Goal: Task Accomplishment & Management: Use online tool/utility

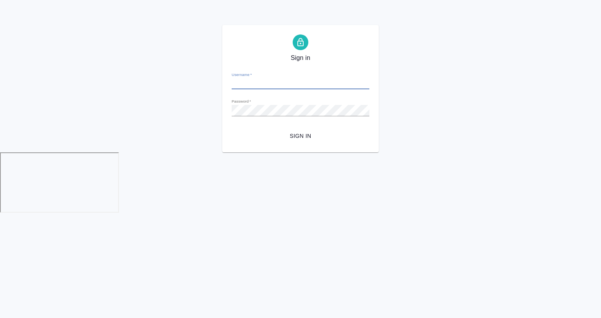
type input "[EMAIL_ADDRESS][DOMAIN_NAME]"
click at [310, 139] on span "Sign in" at bounding box center [300, 136] width 125 height 10
type input "[EMAIL_ADDRESS][DOMAIN_NAME]"
click at [302, 133] on span "Sign in" at bounding box center [300, 136] width 125 height 10
type input "[EMAIL_ADDRESS][DOMAIN_NAME]"
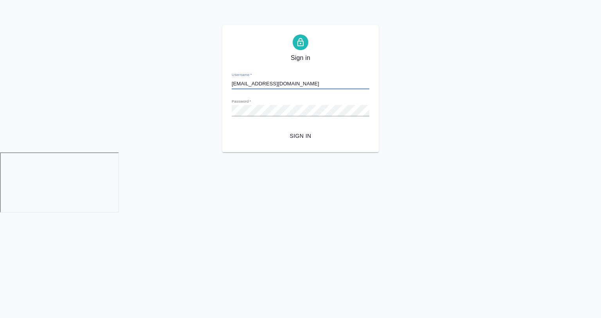
click at [308, 142] on button "Sign in" at bounding box center [301, 136] width 138 height 14
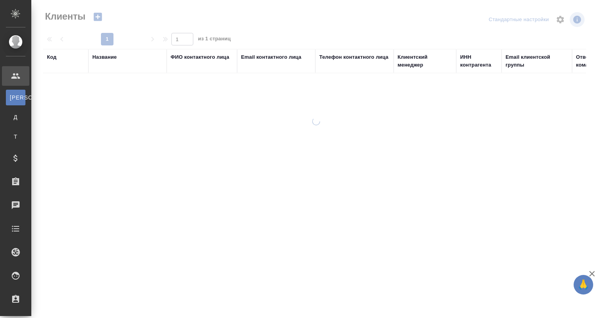
select select "RU"
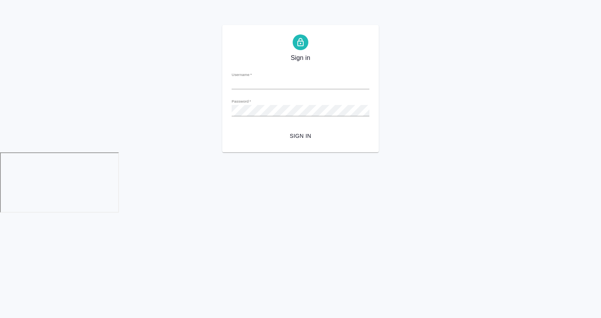
type input "a.gvozdikov@awatera.com"
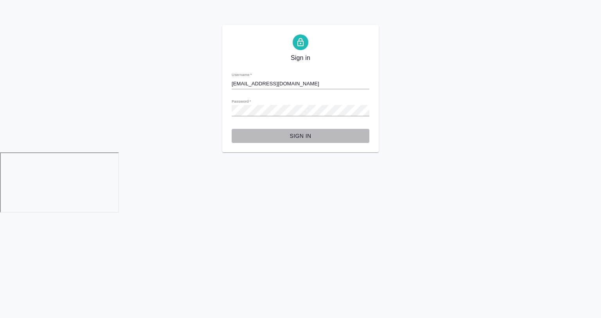
click at [298, 140] on span "Sign in" at bounding box center [300, 136] width 125 height 10
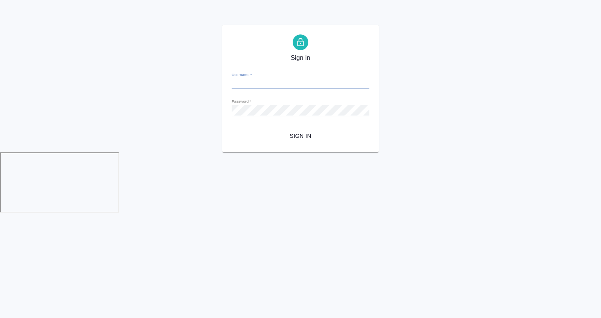
type input "[EMAIL_ADDRESS][DOMAIN_NAME]"
click at [294, 138] on span "Sign in" at bounding box center [300, 136] width 125 height 10
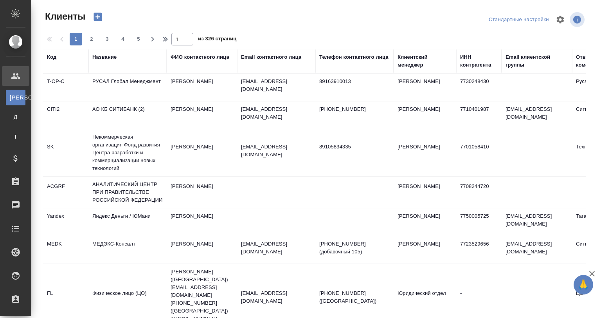
select select "RU"
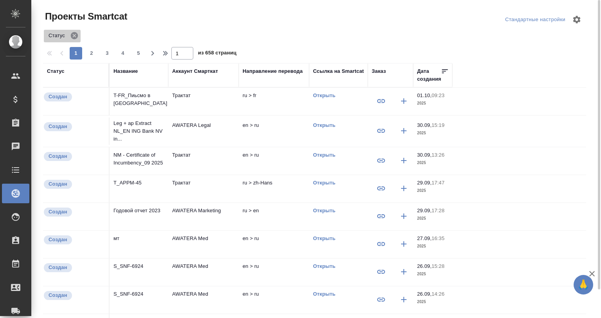
click at [72, 36] on icon at bounding box center [74, 35] width 7 height 7
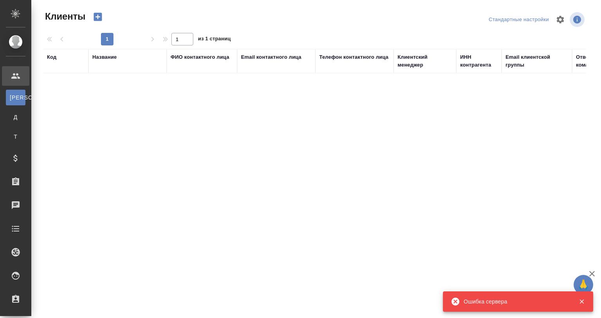
select select "RU"
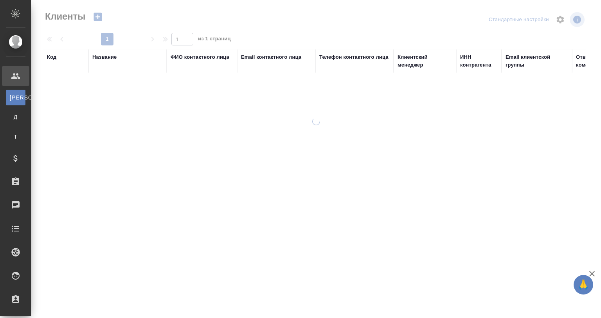
select select "RU"
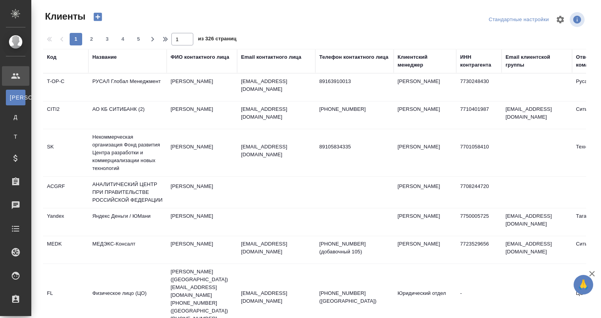
select select "RU"
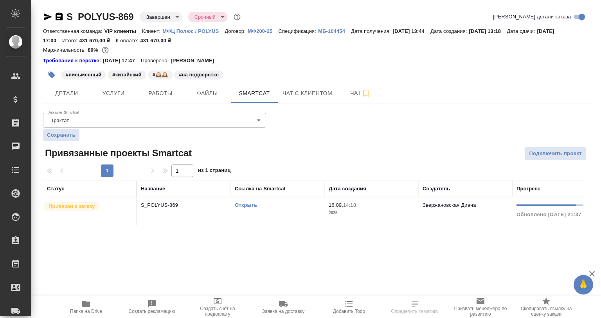
click at [168, 205] on p "S_POLYUS-869" at bounding box center [184, 205] width 86 height 8
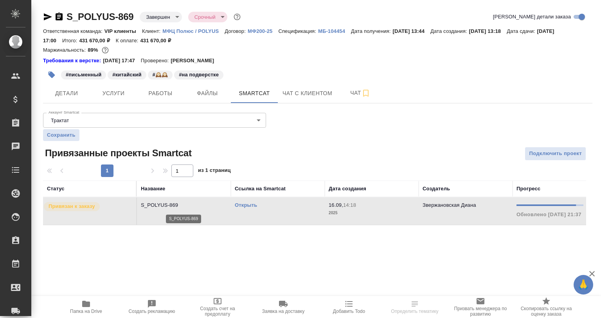
click at [168, 205] on p "S_POLYUS-869" at bounding box center [184, 205] width 86 height 8
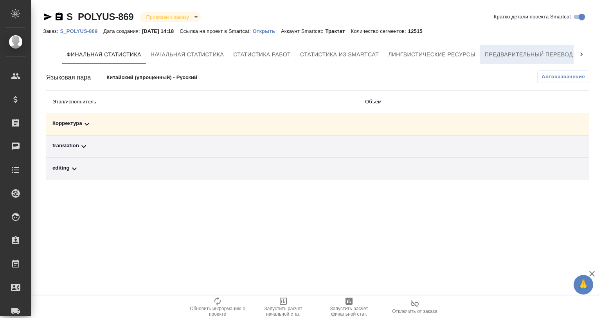
click at [540, 52] on span "Предварительный перевод" at bounding box center [529, 55] width 88 height 10
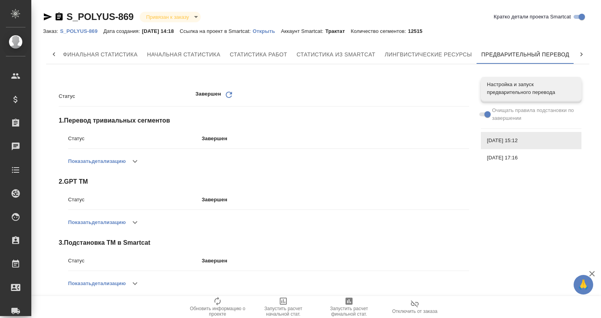
scroll to position [78, 0]
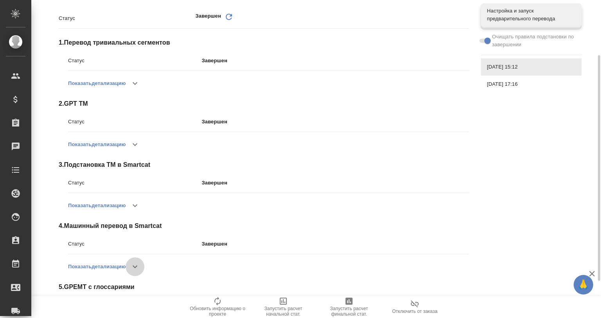
click at [129, 266] on button "button" at bounding box center [135, 266] width 19 height 19
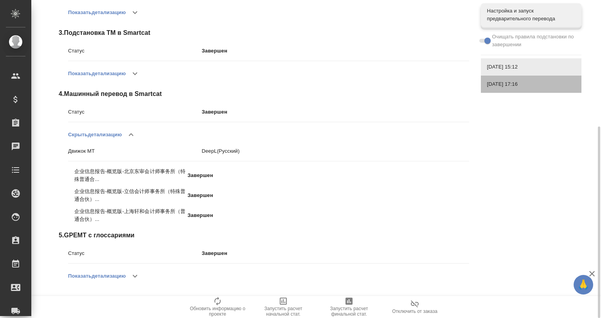
click at [494, 81] on span "16.09.2025, 17:16" at bounding box center [531, 84] width 88 height 8
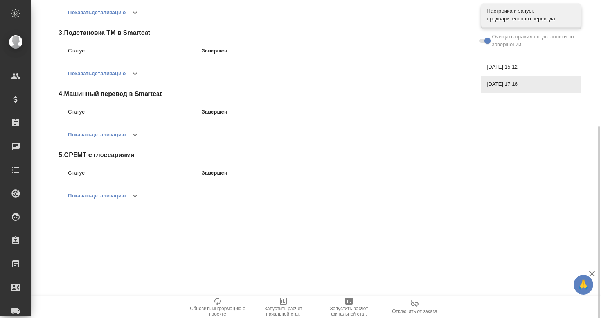
scroll to position [183, 0]
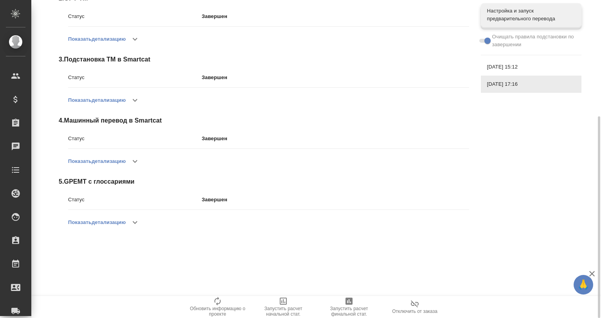
click at [138, 160] on icon "button" at bounding box center [134, 161] width 9 height 9
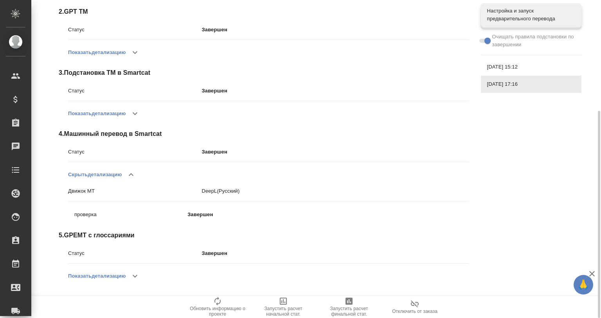
scroll to position [170, 0]
click at [514, 69] on span "19.09.2025, 15:12" at bounding box center [531, 67] width 88 height 8
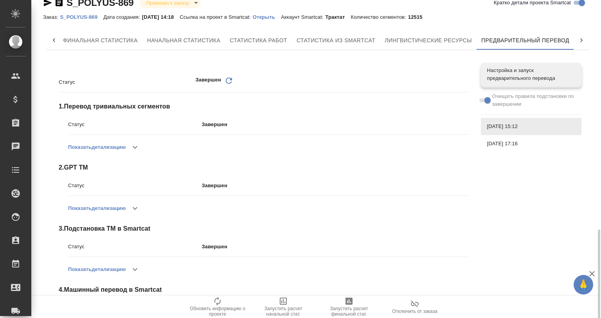
scroll to position [0, 0]
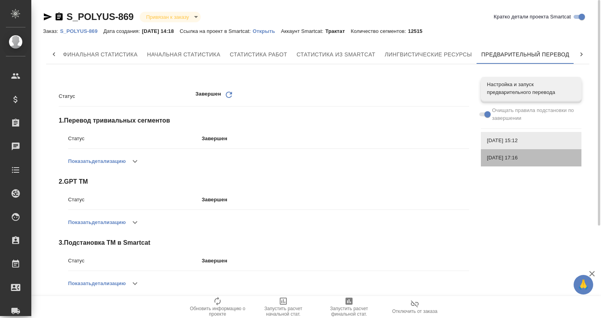
click at [517, 151] on div "16.09.2025, 17:16" at bounding box center [531, 157] width 101 height 17
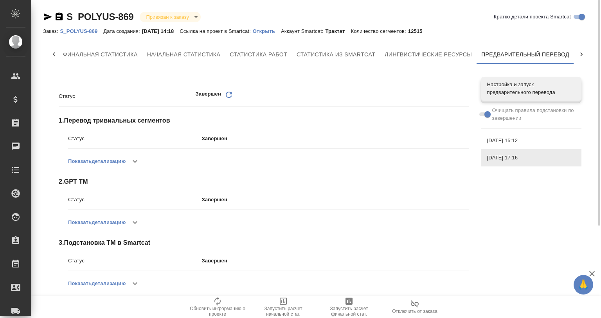
click at [520, 141] on span "19.09.2025, 15:12" at bounding box center [531, 141] width 88 height 8
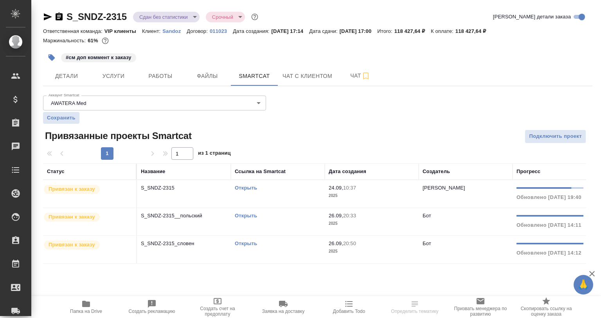
click at [169, 192] on td "S_SNDZ-2315" at bounding box center [184, 193] width 94 height 27
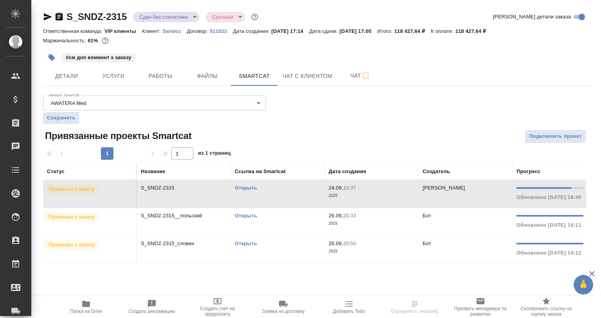
click at [169, 192] on td "S_SNDZ-2315" at bounding box center [184, 193] width 94 height 27
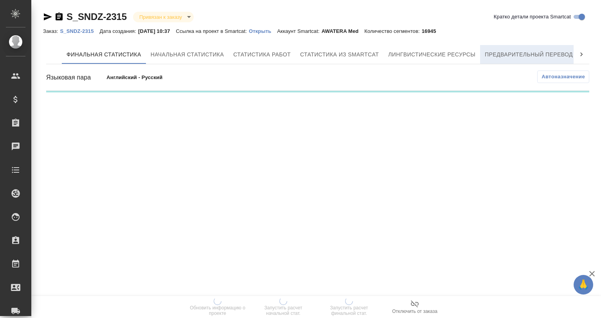
click at [553, 48] on button "Предварительный перевод" at bounding box center [528, 54] width 97 height 19
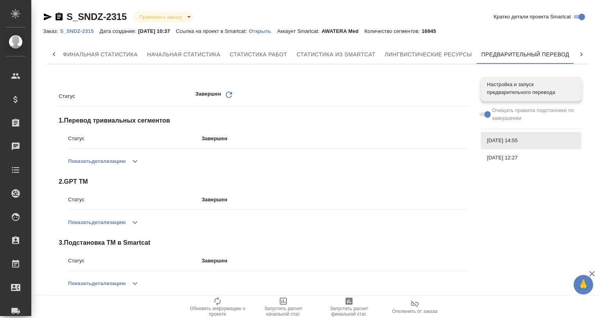
scroll to position [130, 0]
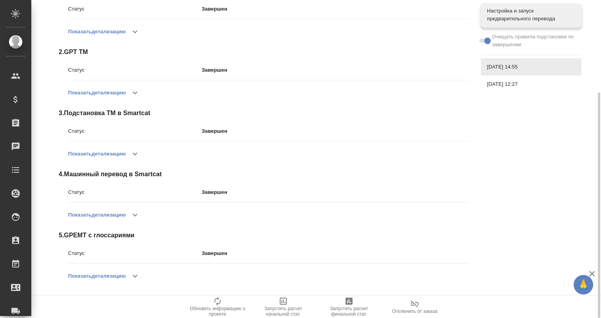
click at [141, 267] on button "button" at bounding box center [135, 276] width 19 height 19
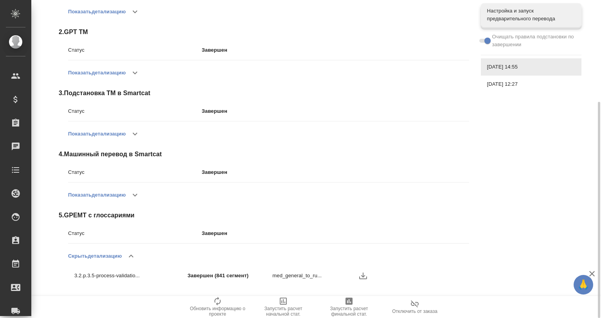
click at [365, 277] on icon "button" at bounding box center [363, 275] width 9 height 9
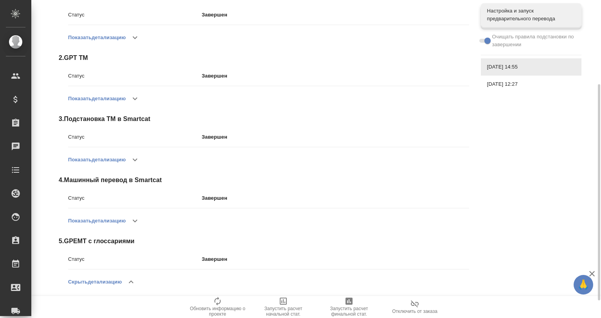
scroll to position [0, 0]
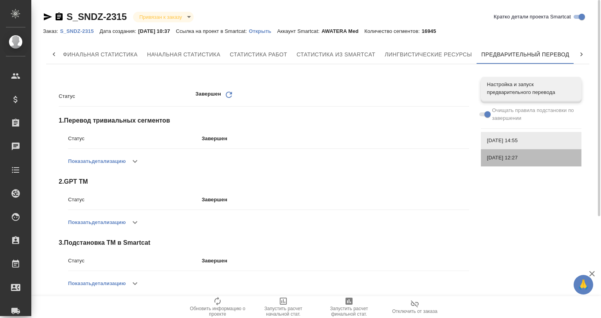
click at [504, 157] on span "26.09.2025, 12:27" at bounding box center [531, 158] width 88 height 8
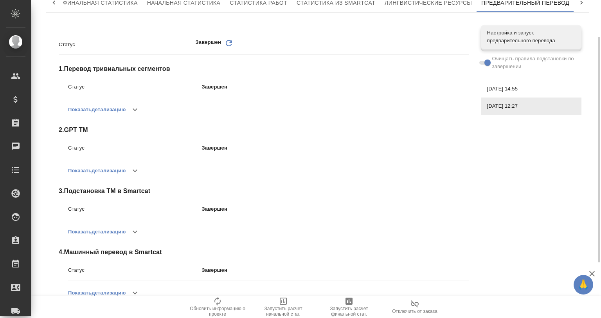
scroll to position [130, 0]
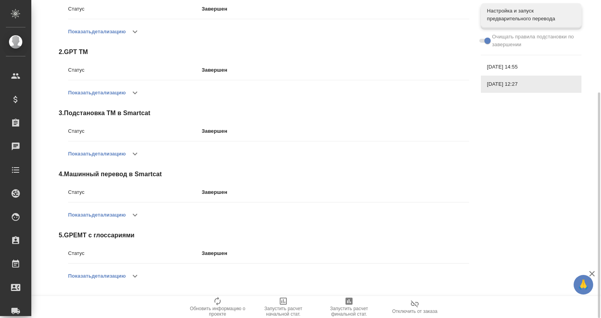
click at [131, 275] on button "button" at bounding box center [135, 276] width 19 height 19
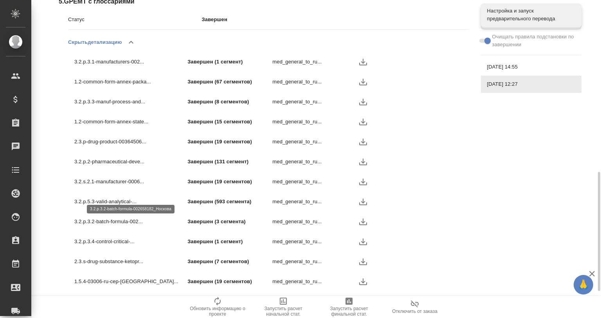
scroll to position [389, 0]
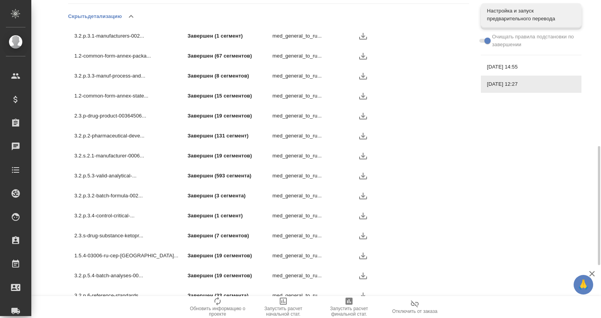
click at [363, 172] on icon "button" at bounding box center [363, 175] width 9 height 9
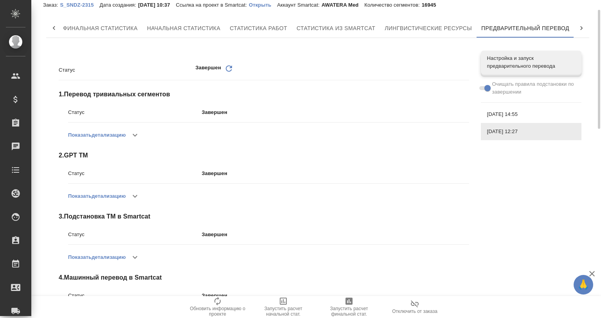
scroll to position [0, 0]
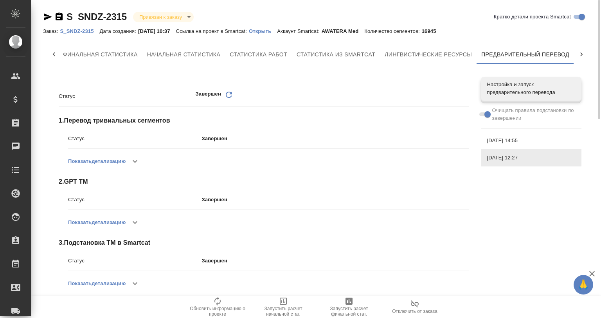
click at [83, 29] on p "S_SNDZ-2315" at bounding box center [80, 31] width 40 height 6
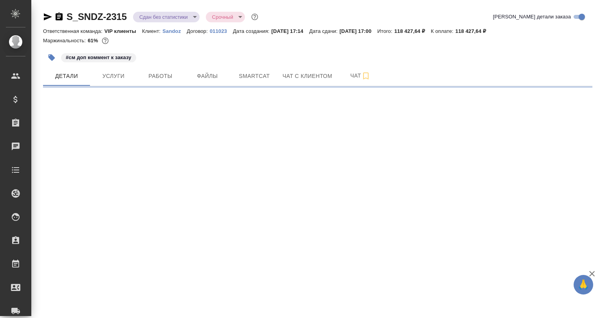
click at [166, 30] on p "Sandoz" at bounding box center [174, 31] width 24 height 6
select select "RU"
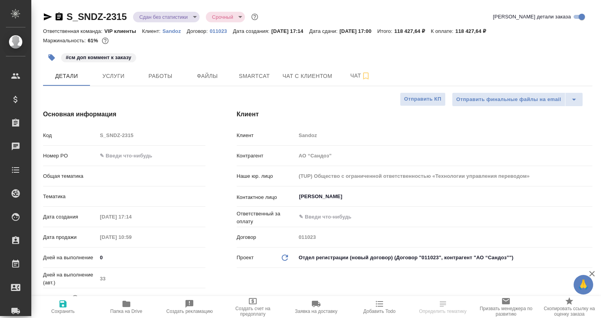
type textarea "x"
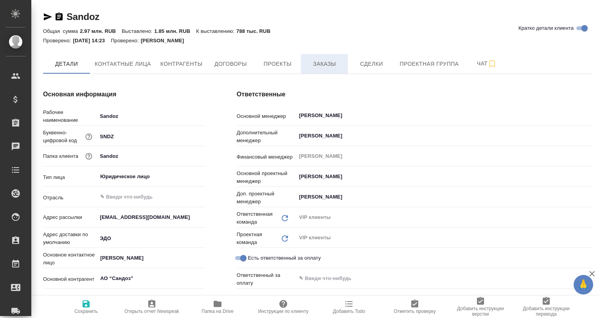
click at [321, 64] on span "Заказы" at bounding box center [325, 64] width 38 height 10
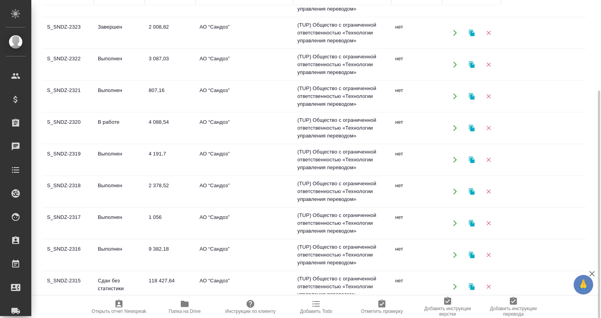
scroll to position [362, 0]
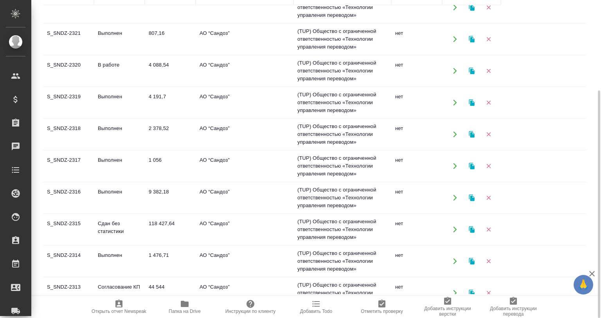
click at [75, 191] on td "S_SNDZ-2316" at bounding box center [68, 197] width 51 height 27
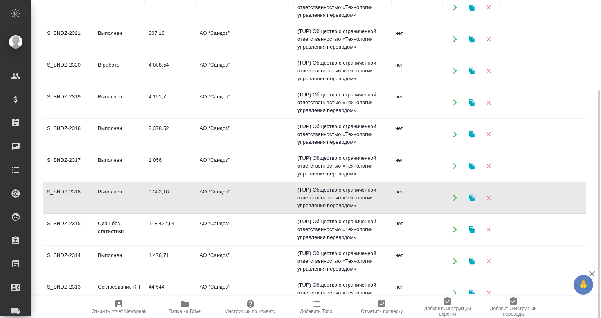
scroll to position [365, 0]
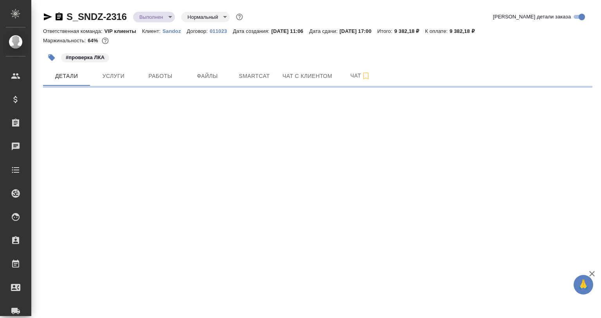
select select "RU"
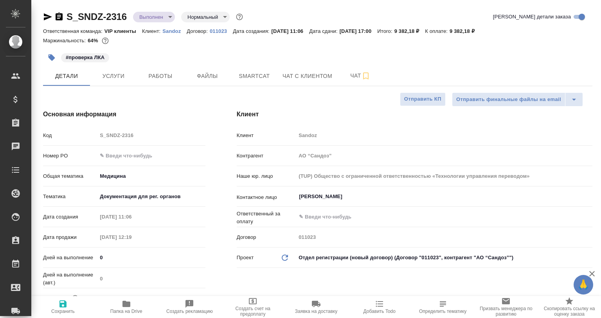
type textarea "x"
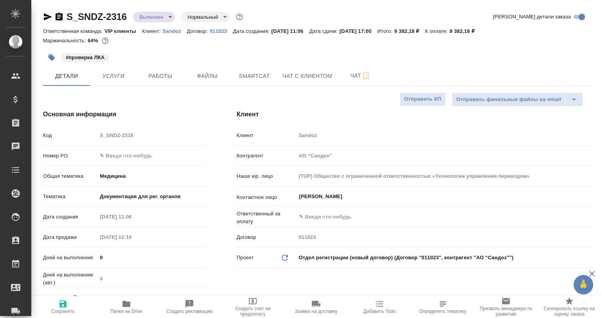
type textarea "x"
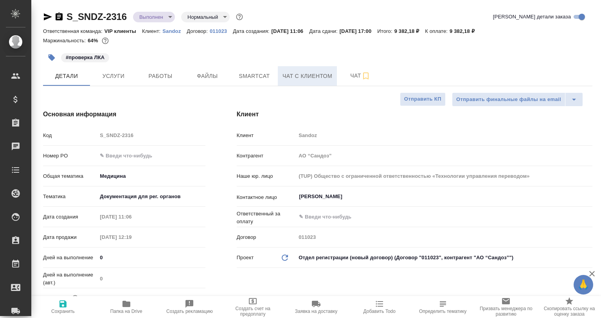
type textarea "x"
